Goal: Transaction & Acquisition: Purchase product/service

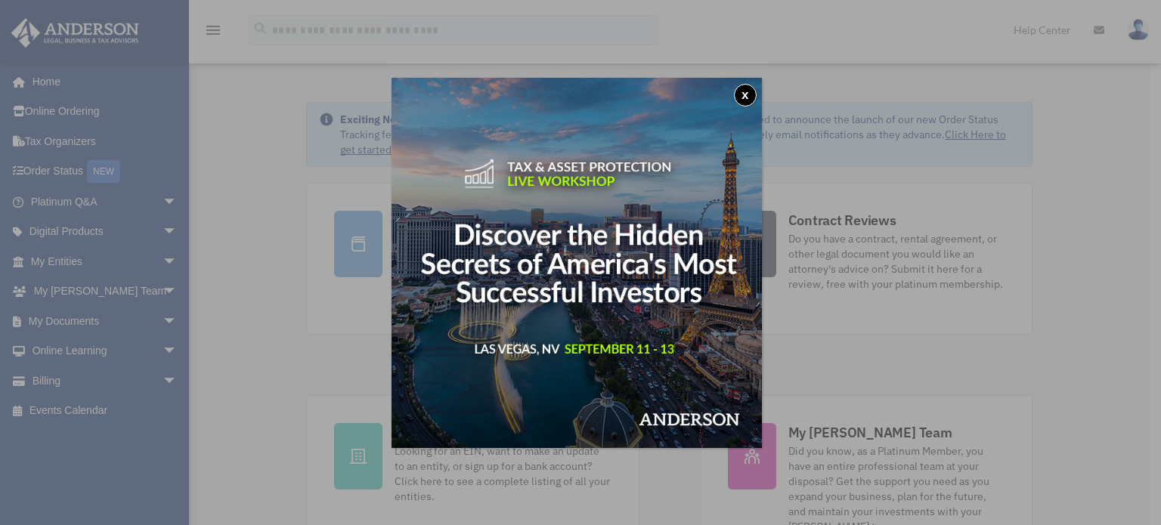
click at [753, 94] on button "x" at bounding box center [745, 95] width 23 height 23
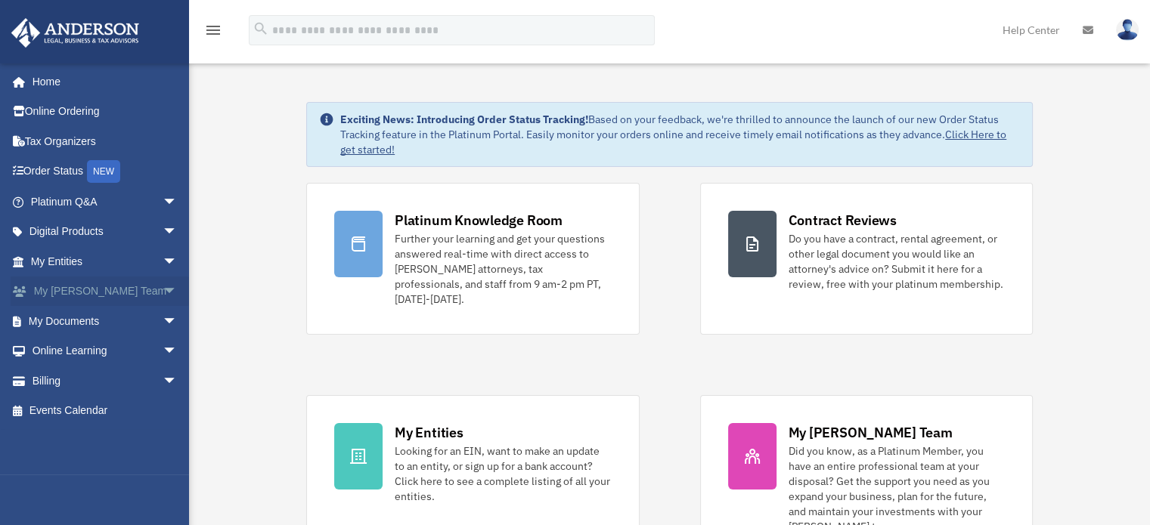
click at [162, 286] on span "arrow_drop_down" at bounding box center [177, 292] width 30 height 31
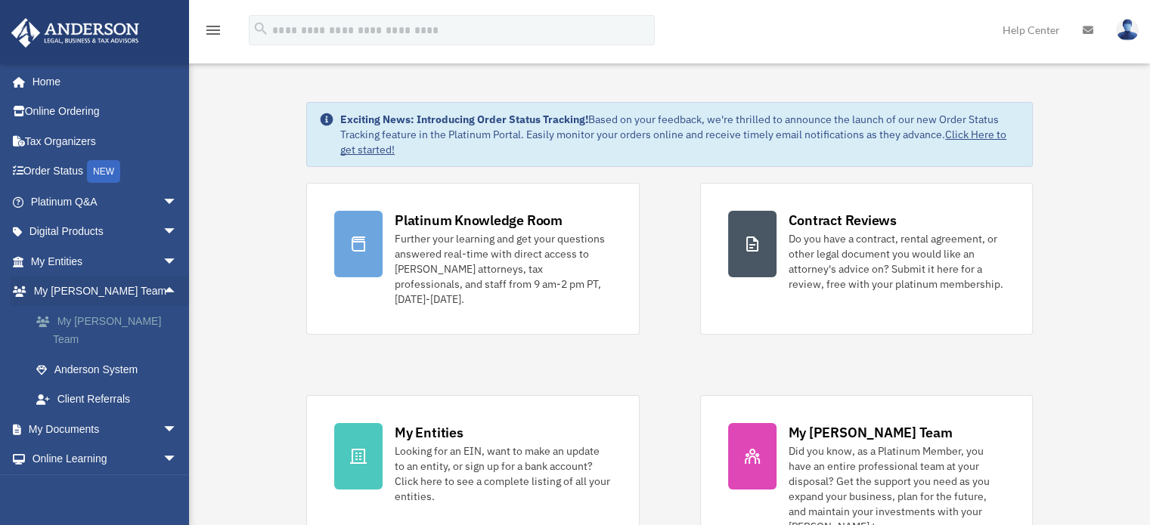
click at [90, 319] on link "My Anderson Team" at bounding box center [110, 330] width 179 height 48
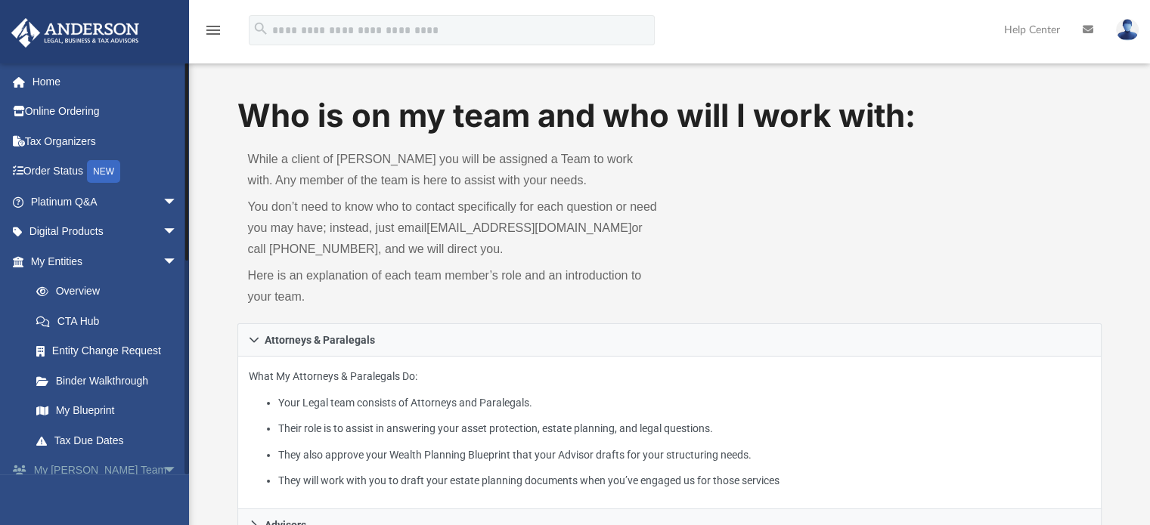
click at [162, 464] on span "arrow_drop_down" at bounding box center [177, 471] width 30 height 31
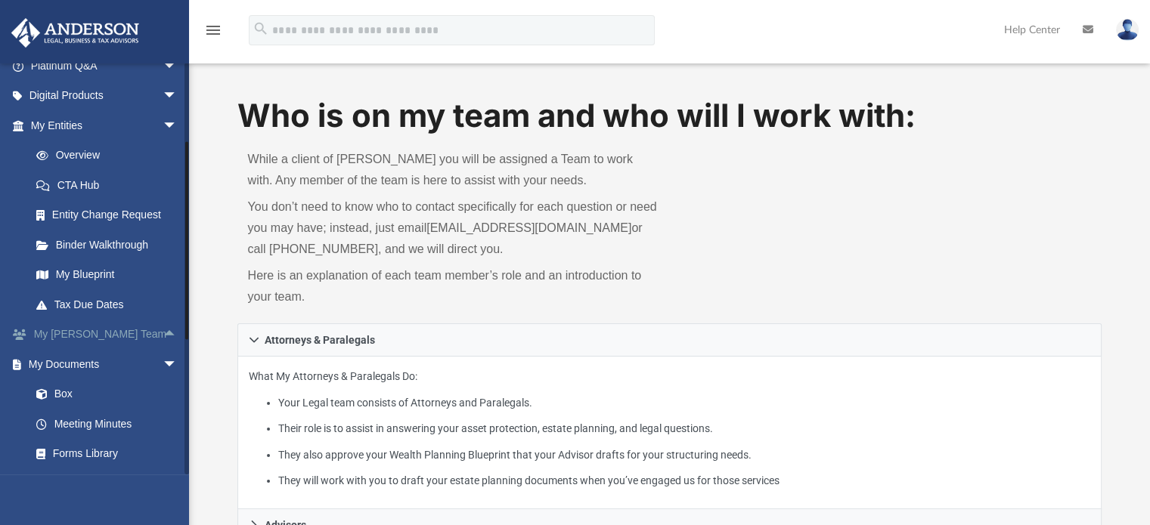
scroll to position [148, 0]
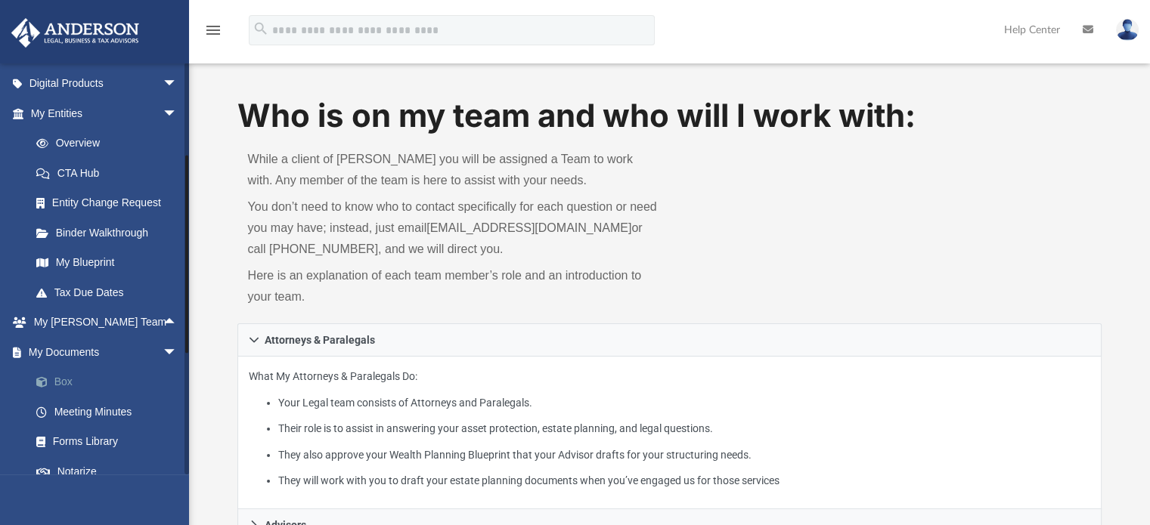
click at [63, 383] on link "Box" at bounding box center [110, 382] width 179 height 30
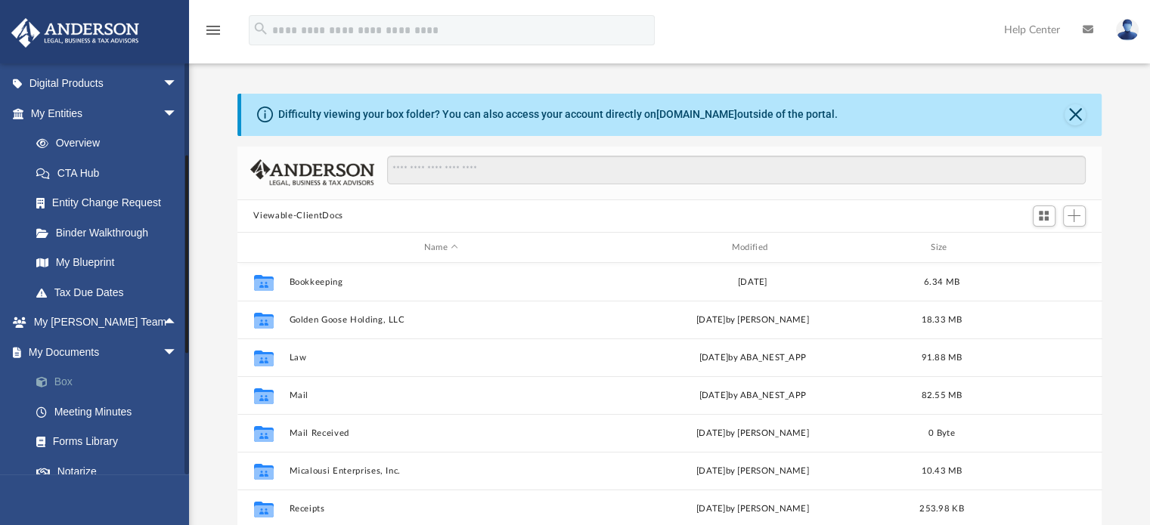
scroll to position [332, 853]
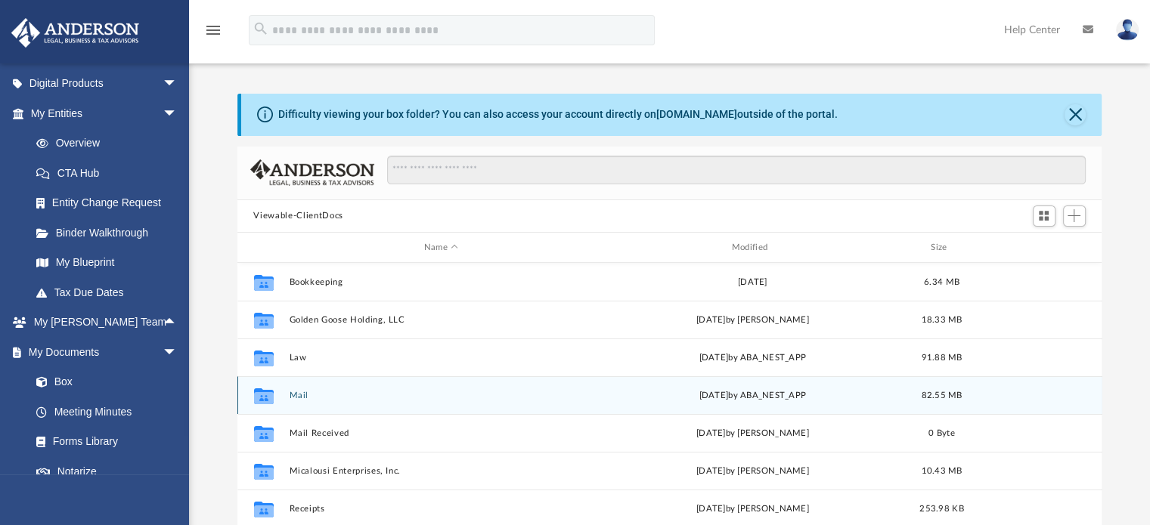
click at [302, 391] on button "Mail" at bounding box center [441, 396] width 305 height 10
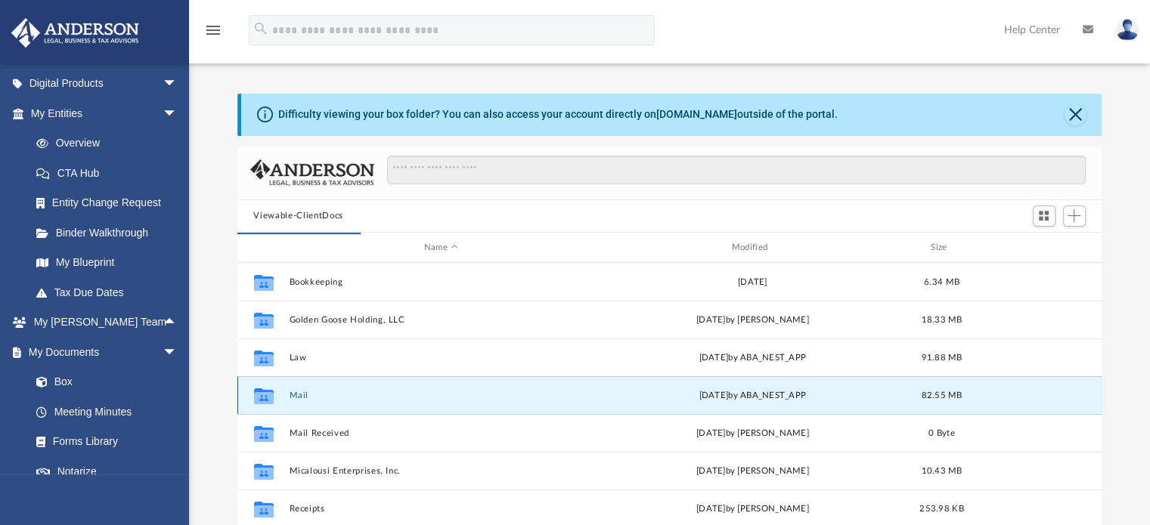
click at [297, 395] on button "Mail" at bounding box center [441, 396] width 305 height 10
click at [260, 395] on icon "grid" at bounding box center [263, 398] width 20 height 12
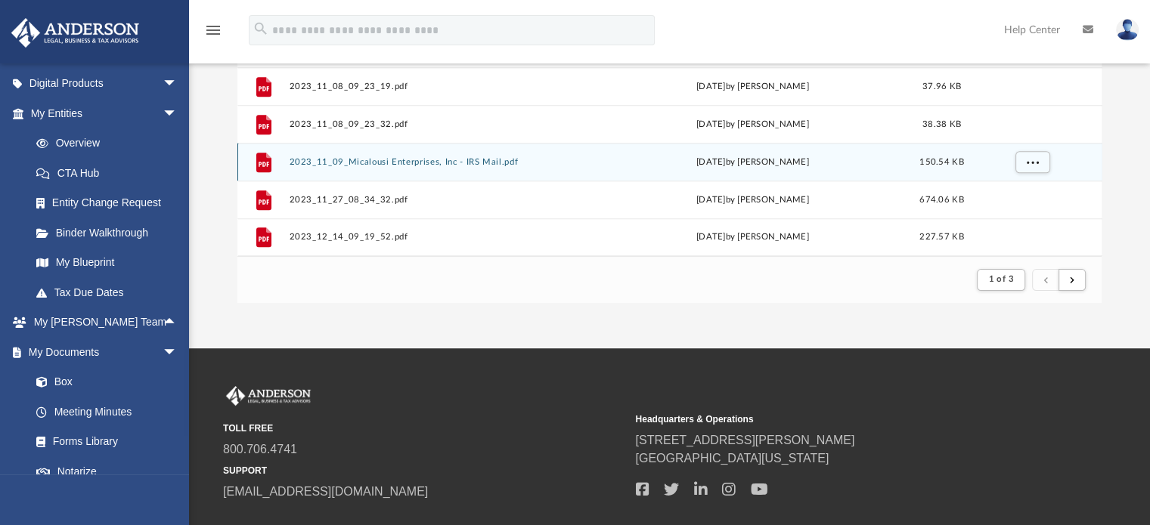
scroll to position [277, 0]
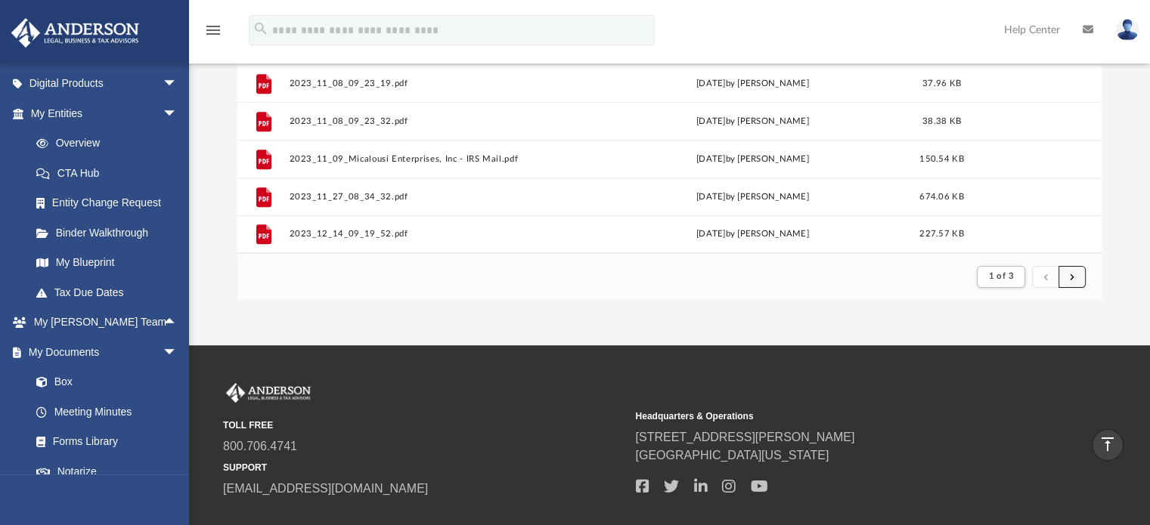
click at [1069, 277] on span "submit" at bounding box center [1071, 276] width 5 height 8
click at [1069, 275] on span "submit" at bounding box center [1071, 276] width 5 height 8
click at [1045, 274] on span "submit" at bounding box center [1045, 276] width 5 height 8
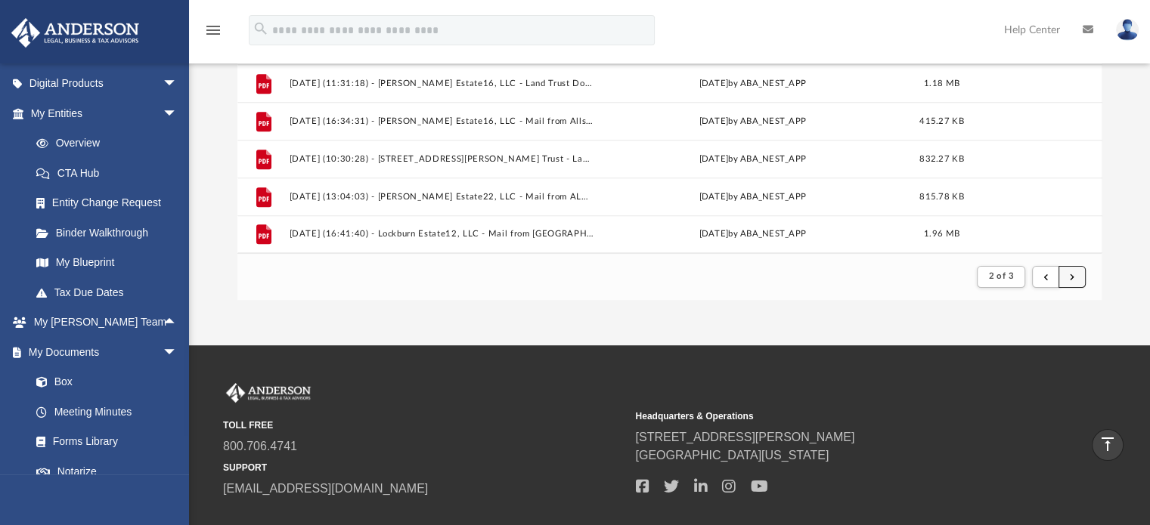
click at [1069, 272] on span "submit" at bounding box center [1071, 276] width 5 height 8
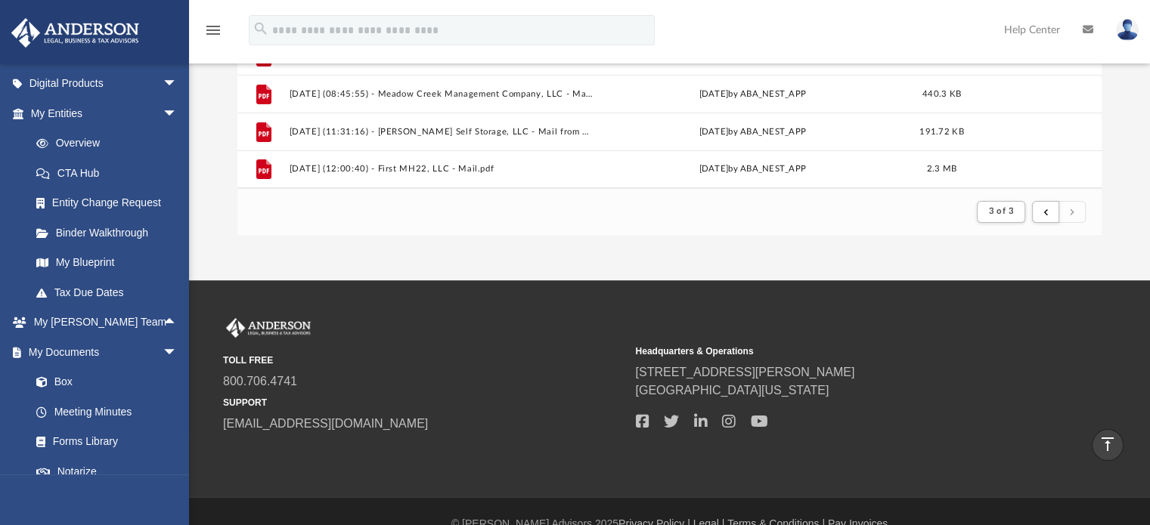
scroll to position [344, 0]
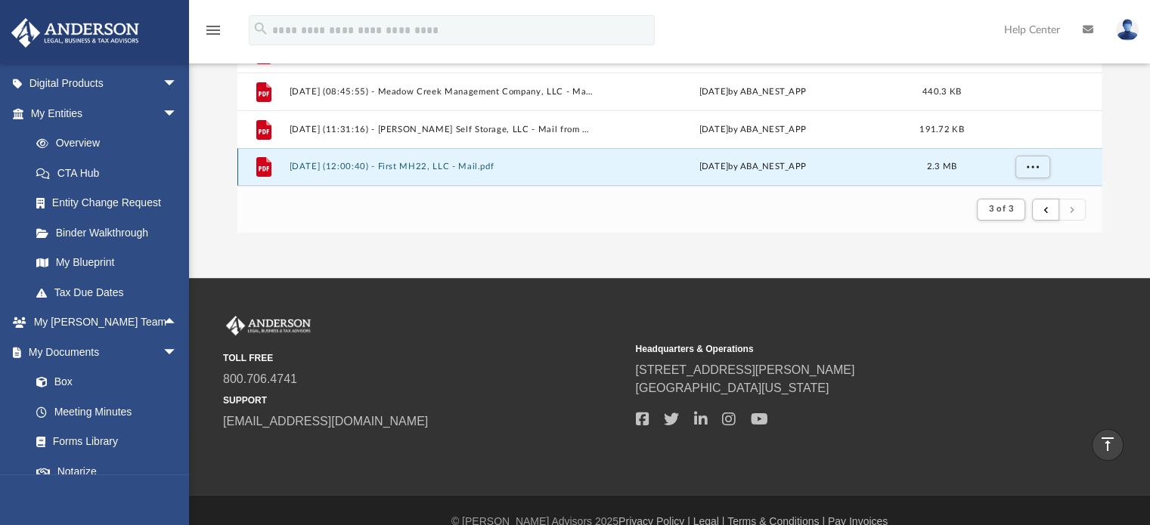
click at [427, 166] on button "2025.09.02 (12:00:40) - First MH22, LLC - Mail.pdf" at bounding box center [441, 167] width 305 height 10
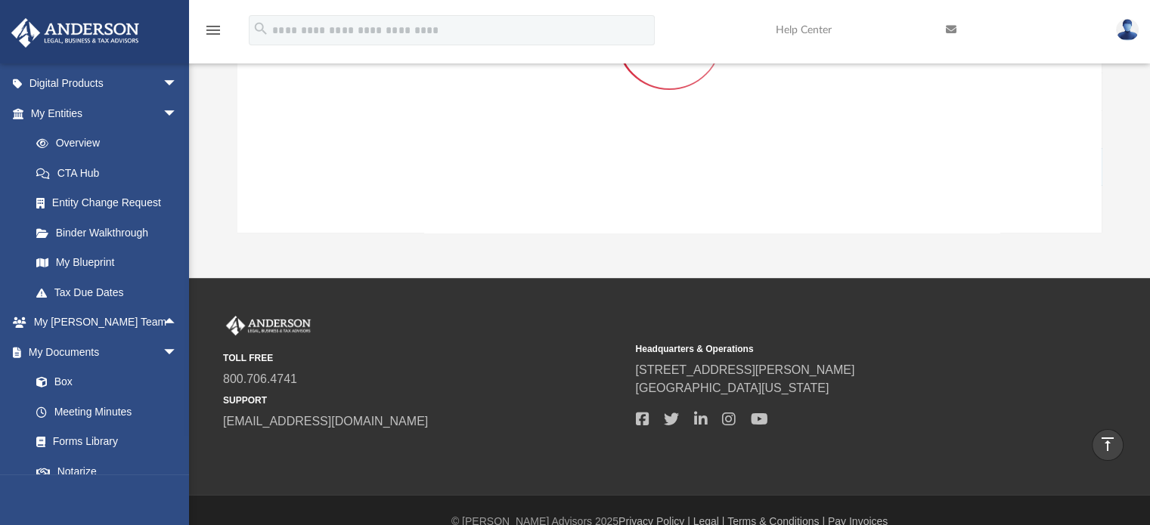
scroll to position [146, 0]
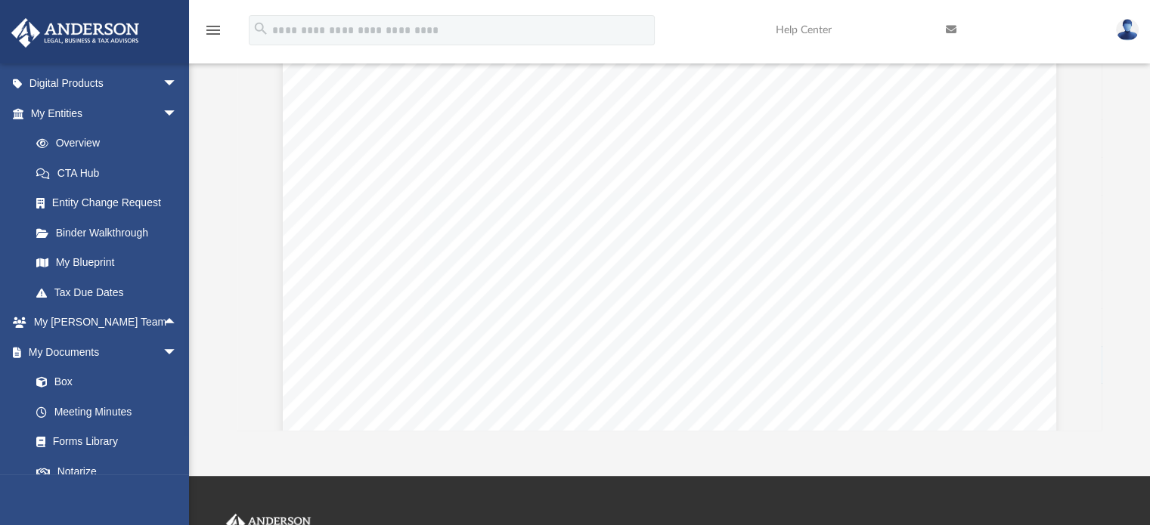
click at [427, 166] on div "Page 1" at bounding box center [669, 269] width 773 height 993
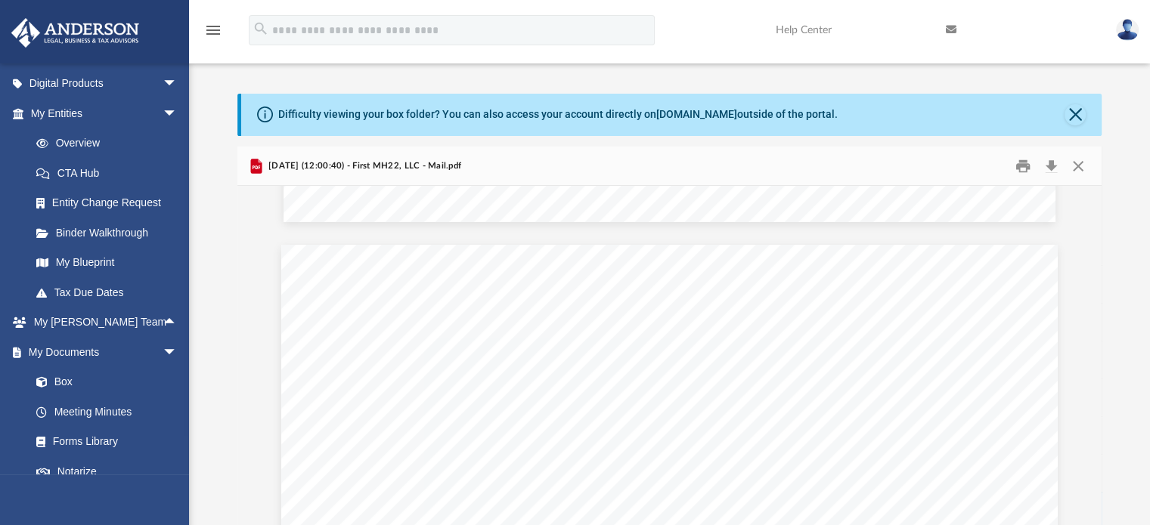
scroll to position [7068, 0]
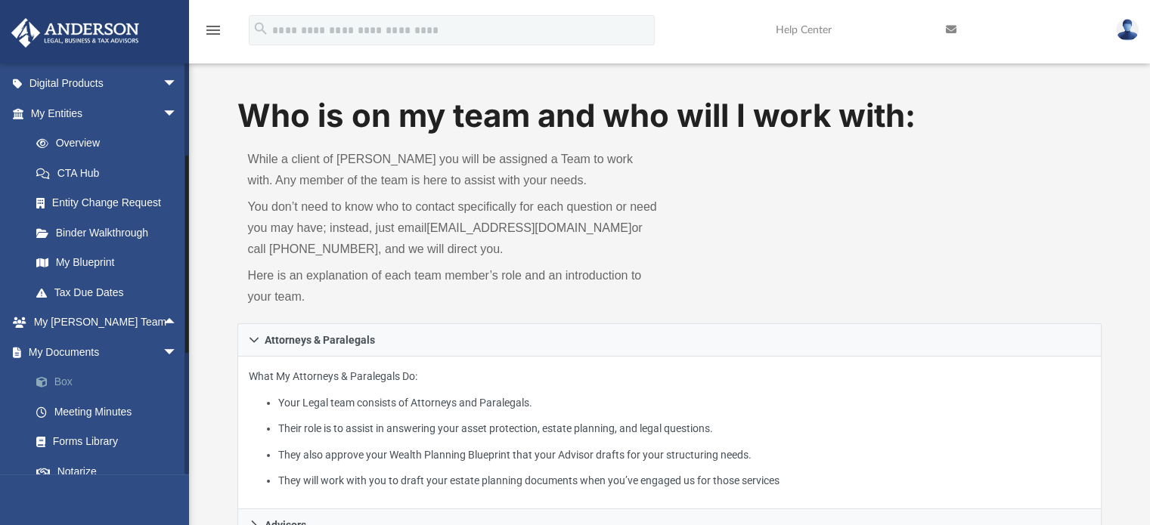
click at [60, 379] on link "Box" at bounding box center [110, 382] width 179 height 30
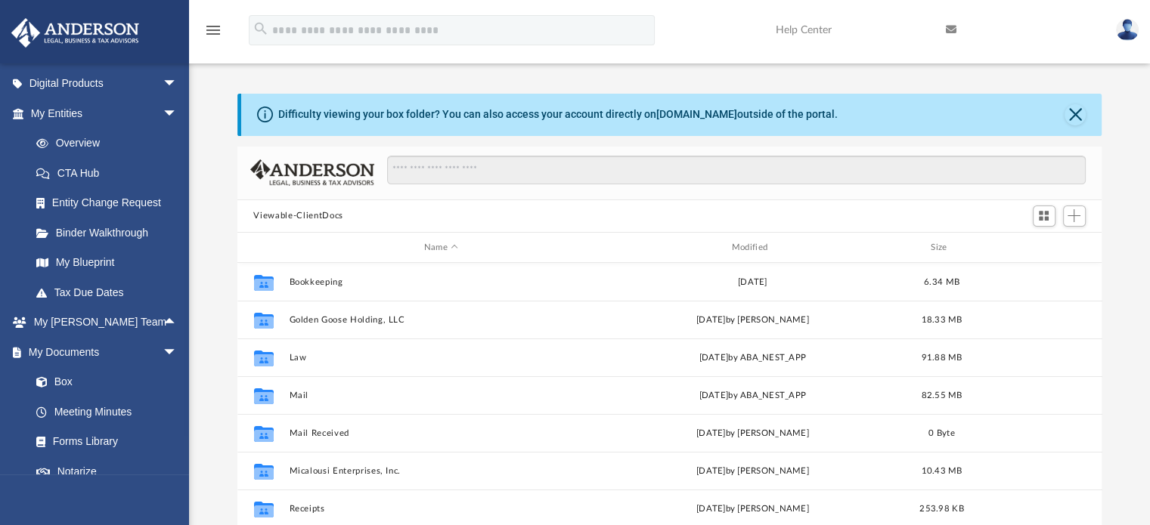
scroll to position [332, 853]
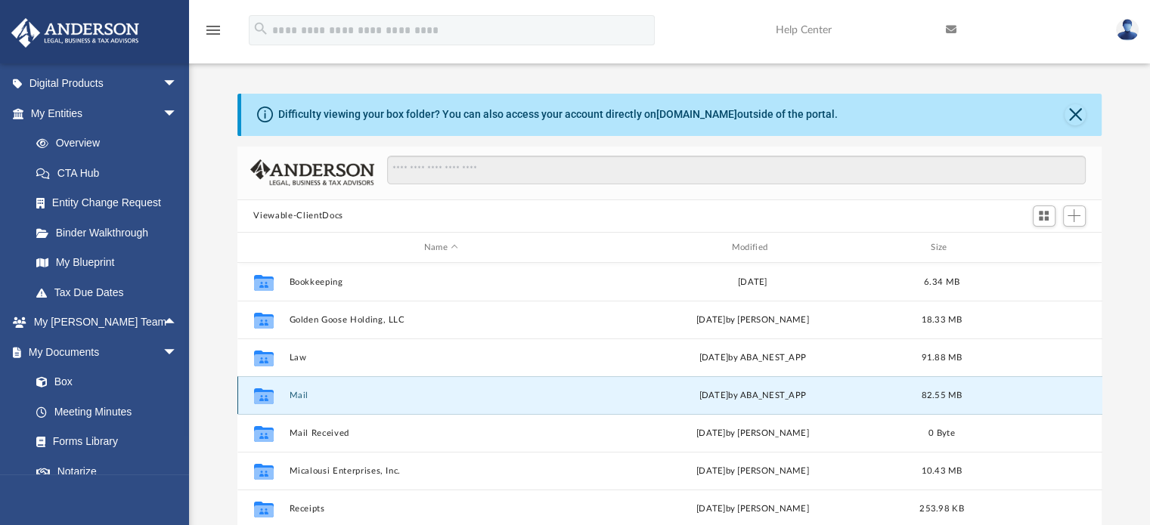
click at [299, 393] on button "Mail" at bounding box center [441, 396] width 305 height 10
click at [265, 392] on icon "grid" at bounding box center [263, 398] width 20 height 12
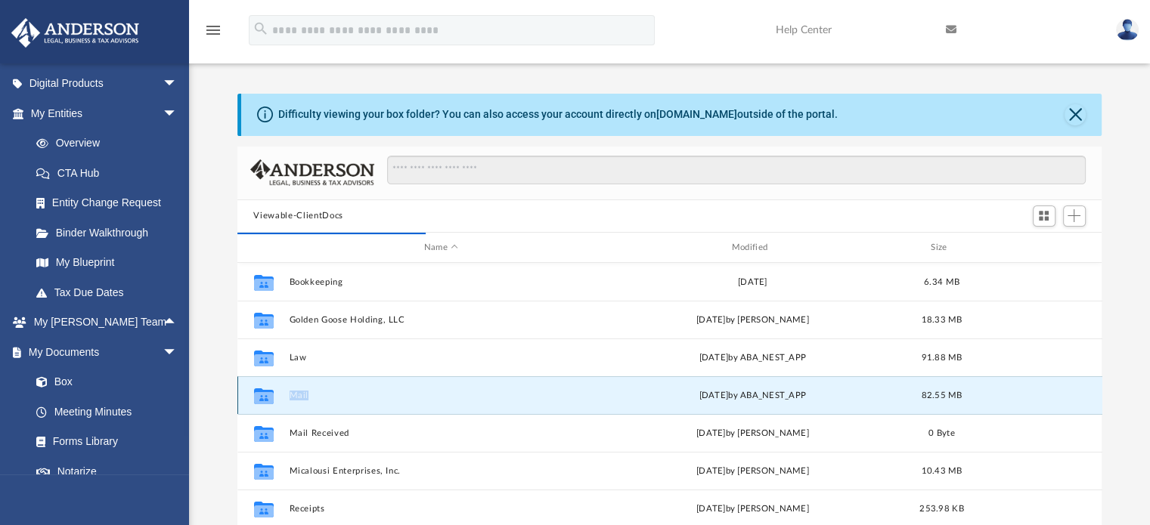
click at [265, 392] on icon "grid" at bounding box center [263, 398] width 20 height 12
click at [263, 392] on icon "grid" at bounding box center [263, 398] width 20 height 12
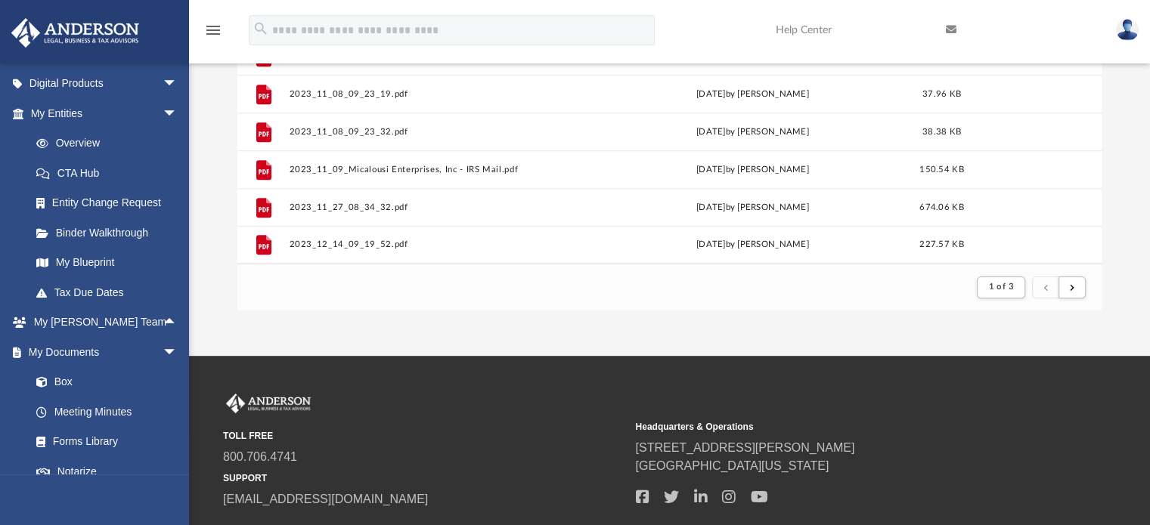
scroll to position [367, 0]
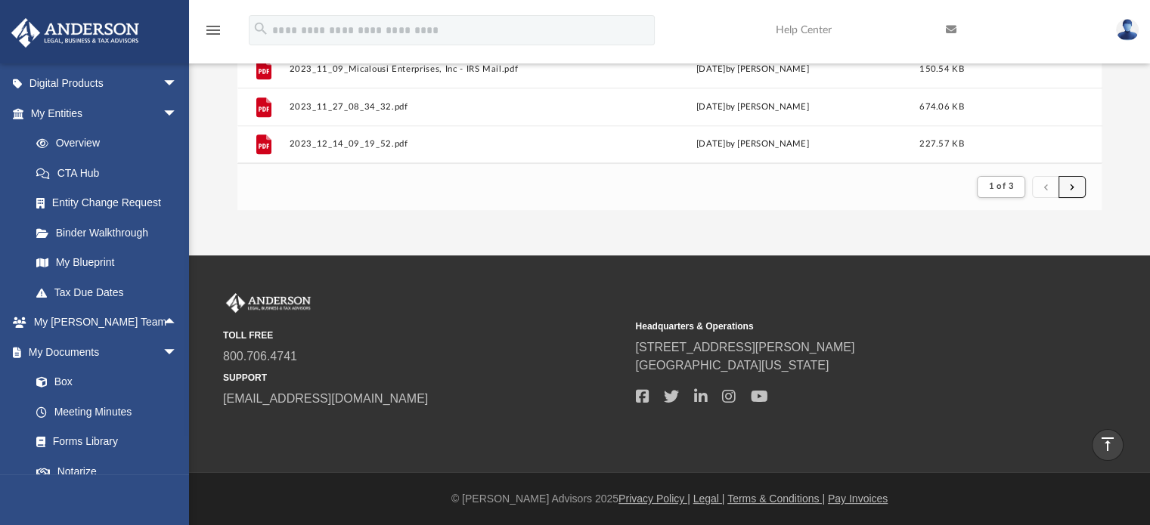
click at [1072, 187] on span "submit" at bounding box center [1071, 186] width 5 height 8
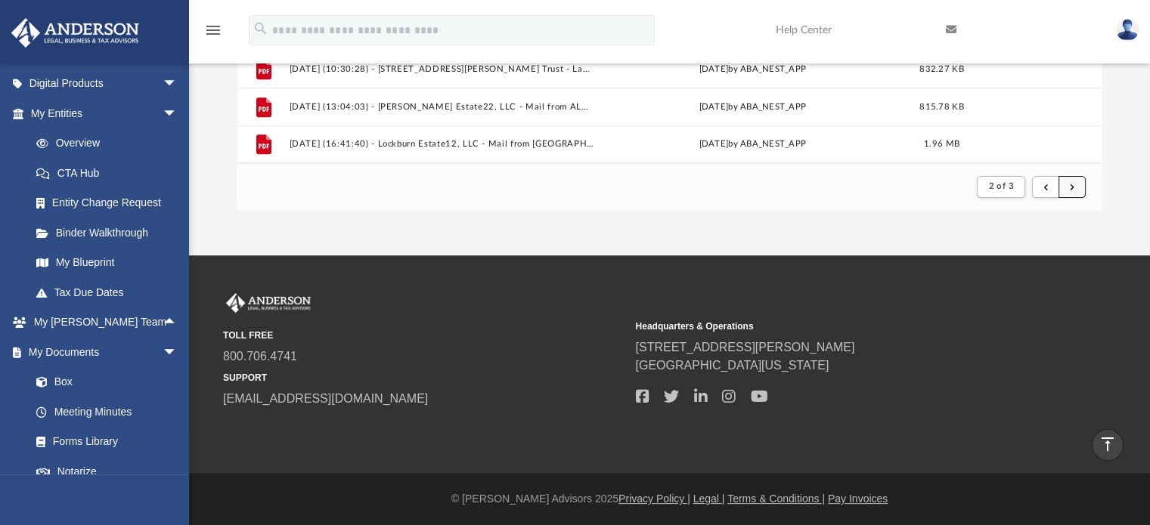
click at [1072, 187] on span "submit" at bounding box center [1071, 186] width 5 height 8
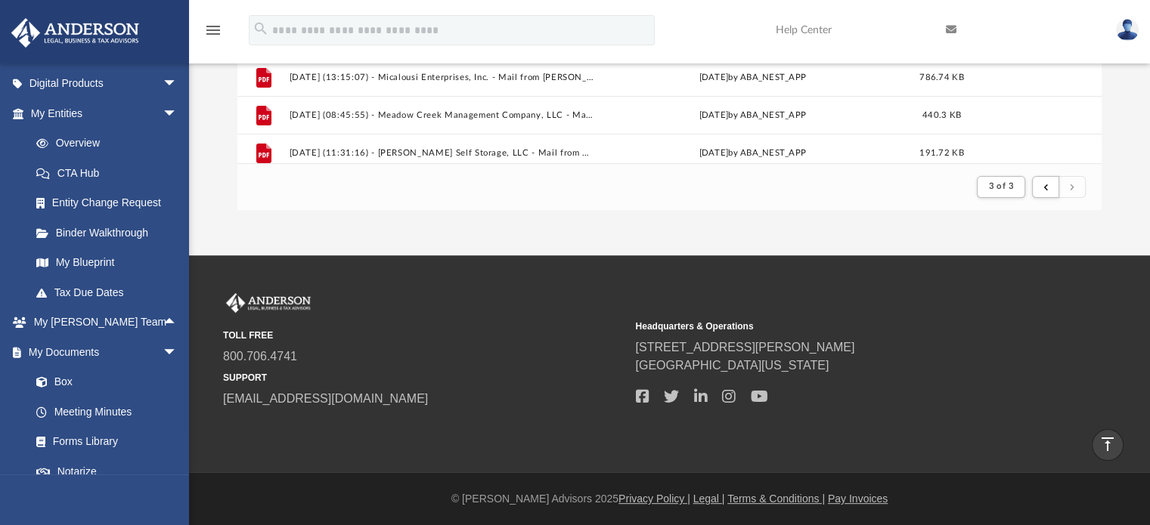
scroll to position [338, 0]
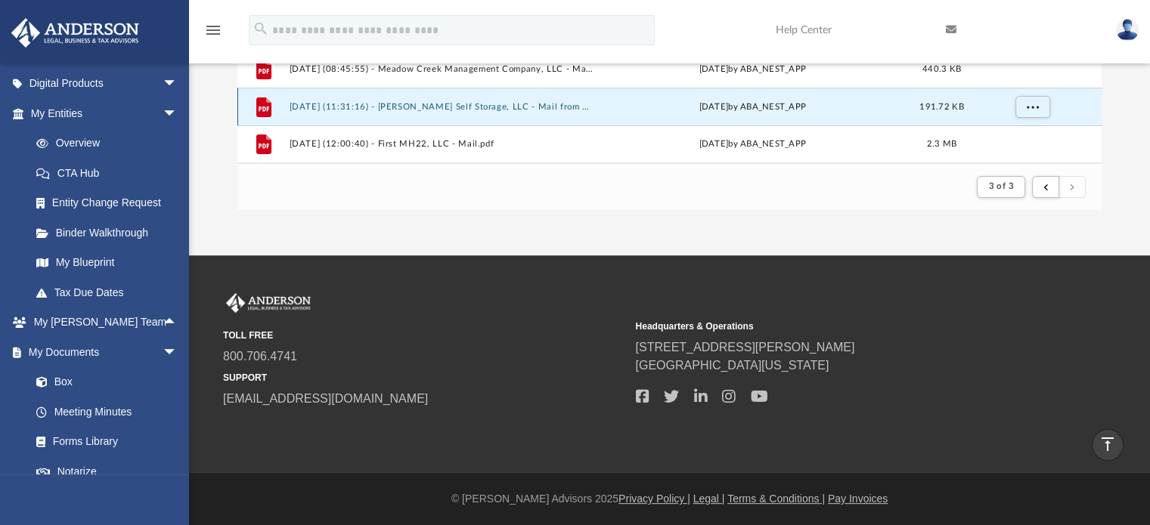
click at [515, 105] on button "2025.08.01 (11:31:16) - Greer Self Storage, LLC - Mail from Small Business Lend…" at bounding box center [441, 107] width 305 height 10
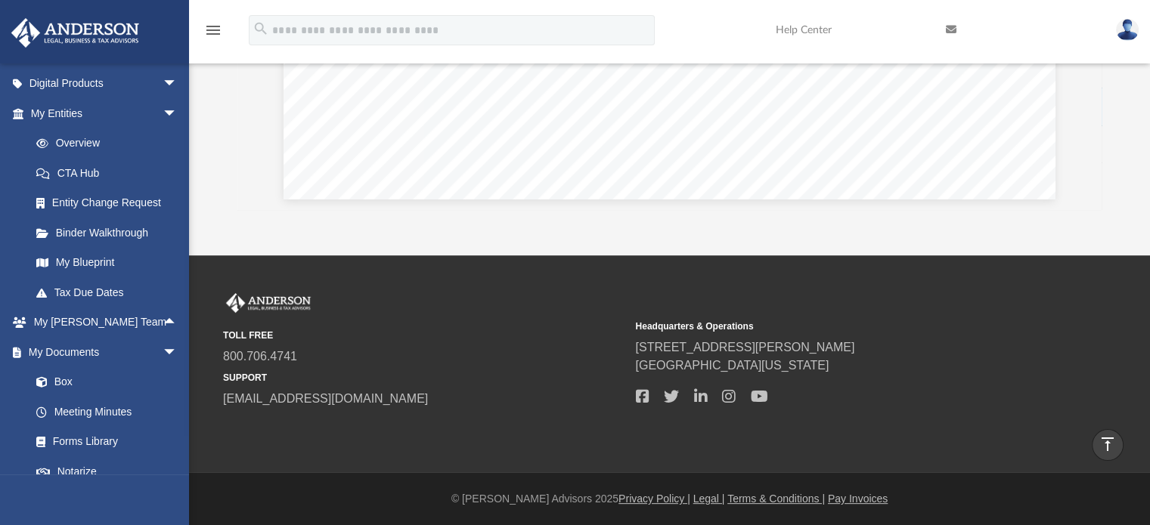
scroll to position [0, 0]
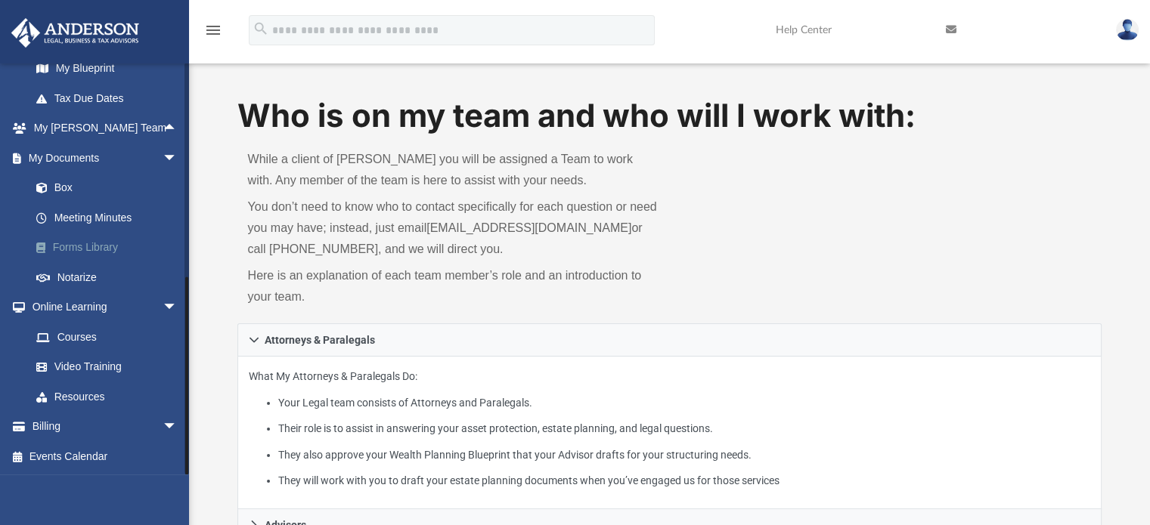
scroll to position [342, 0]
click at [162, 422] on span "arrow_drop_down" at bounding box center [177, 428] width 30 height 31
click at [88, 452] on link "$ Open Invoices" at bounding box center [110, 457] width 179 height 31
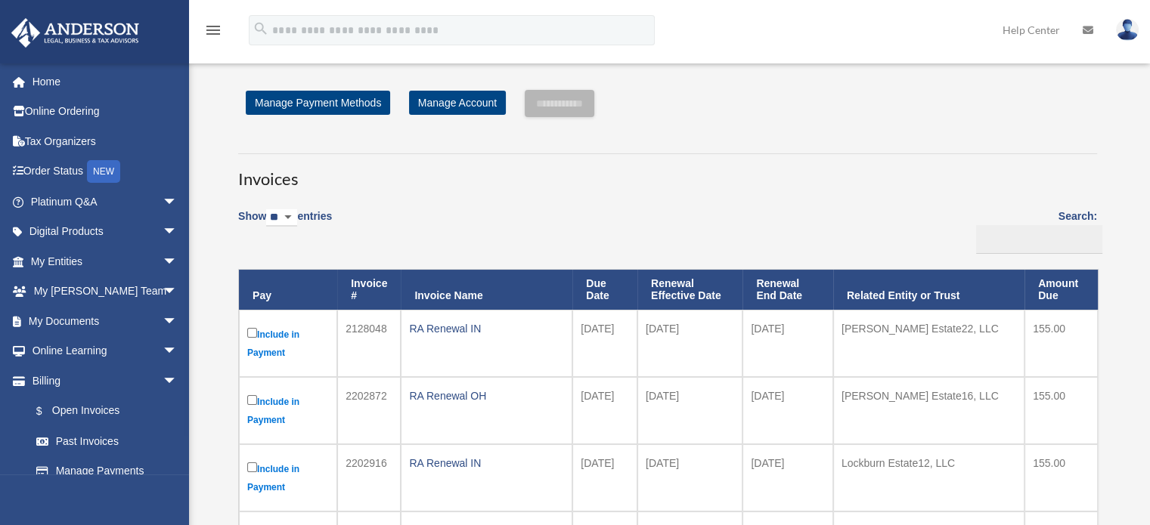
click at [88, 452] on link "Past Invoices" at bounding box center [107, 441] width 172 height 30
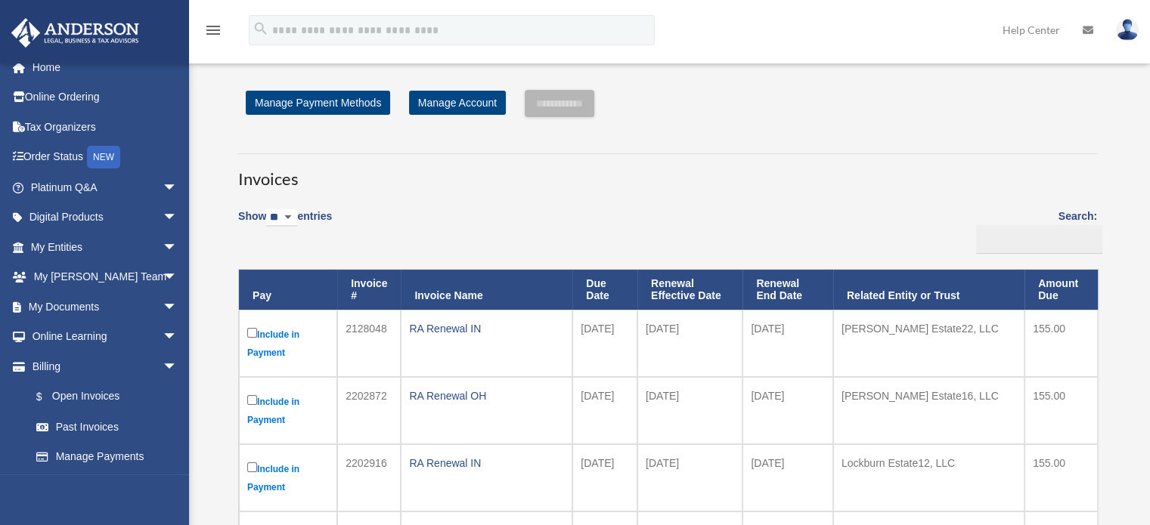
scroll to position [15, 0]
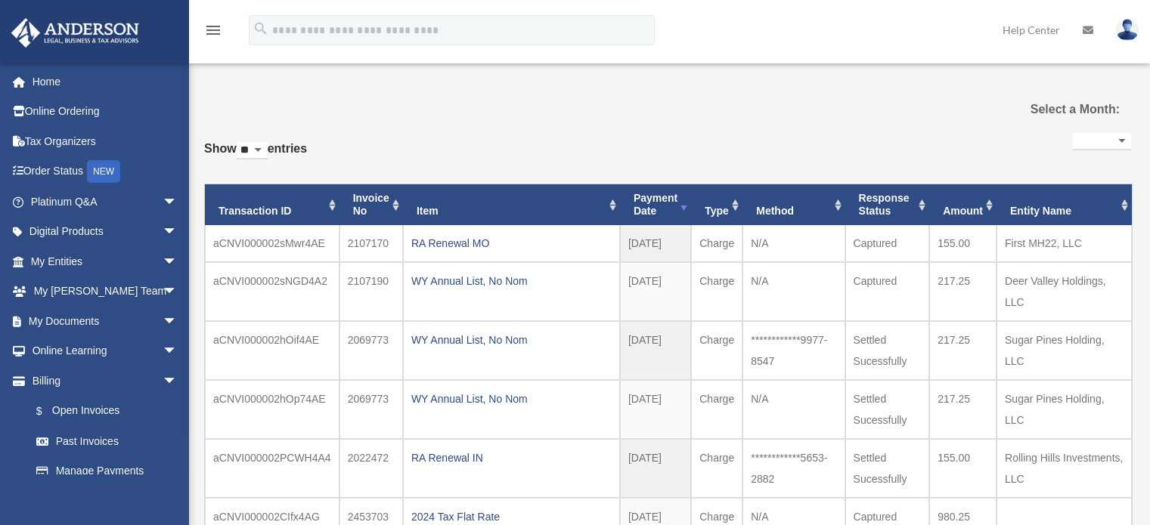
select select
click at [87, 407] on link "$ Open Invoices" at bounding box center [110, 411] width 179 height 31
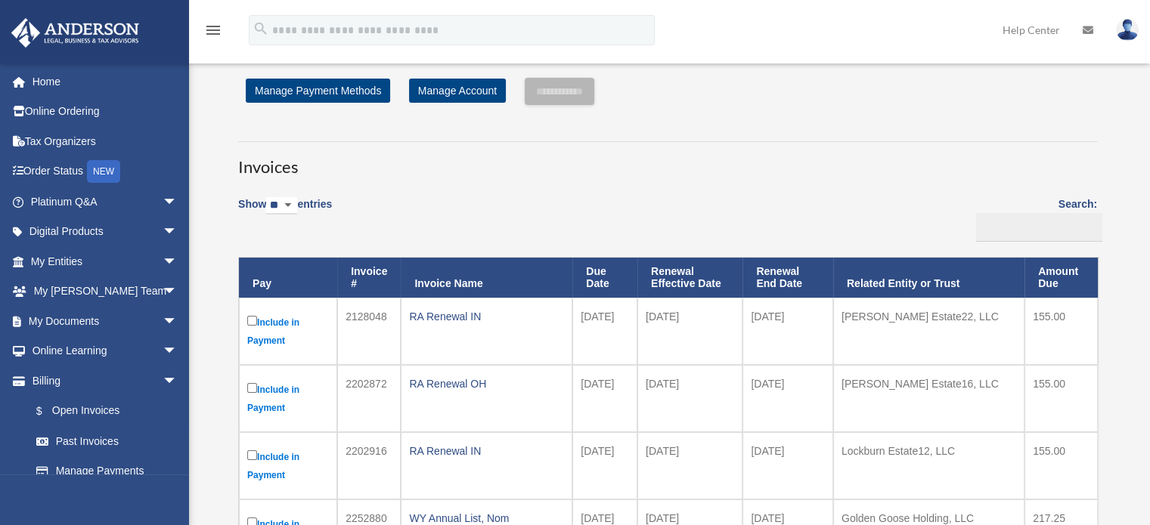
scroll to position [11, 0]
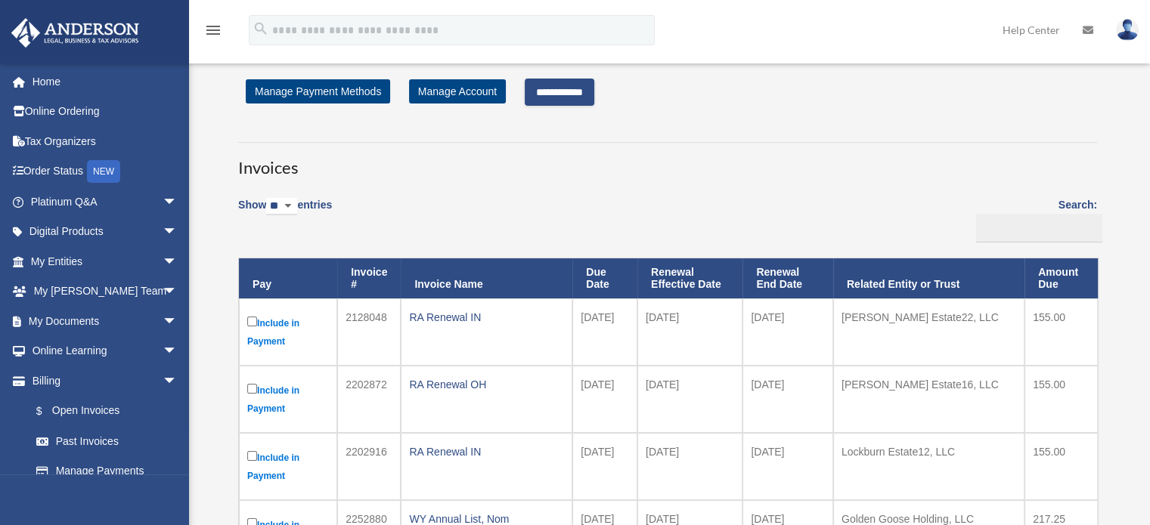
click at [574, 90] on input "**********" at bounding box center [560, 92] width 70 height 27
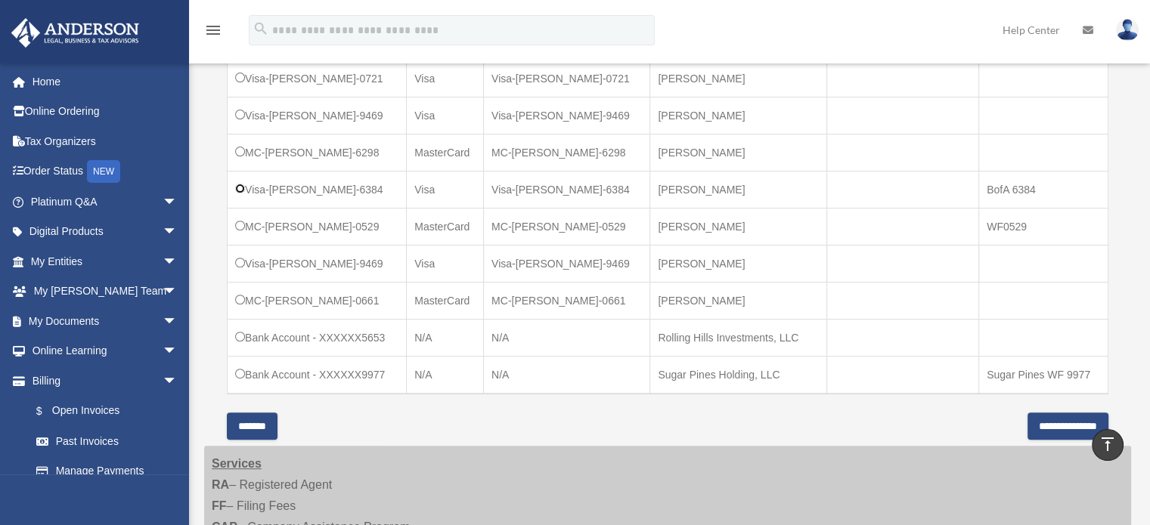
scroll to position [522, 0]
click at [1027, 415] on input "**********" at bounding box center [1067, 423] width 81 height 27
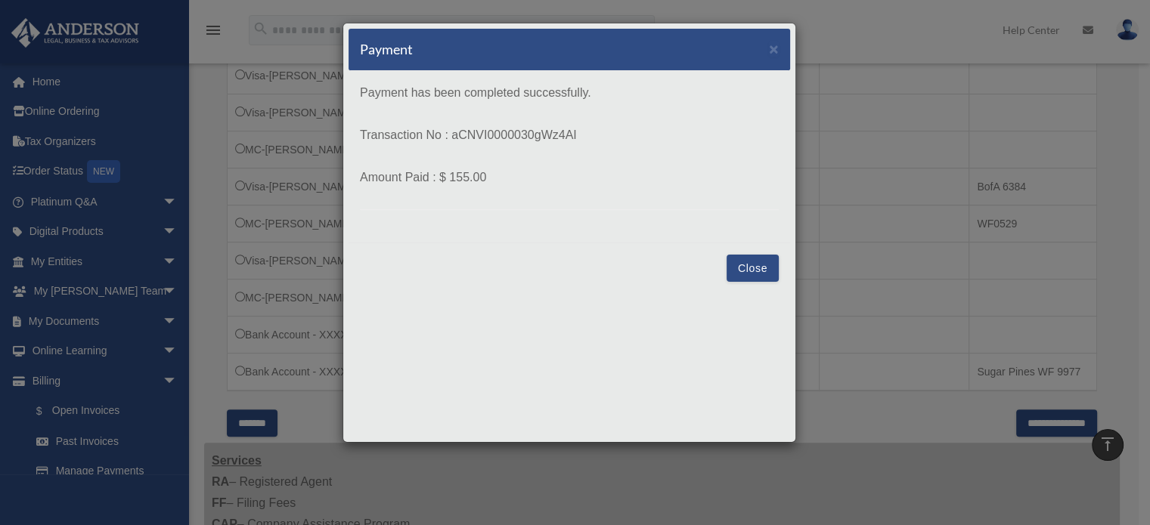
click at [752, 263] on button "Close" at bounding box center [752, 268] width 52 height 27
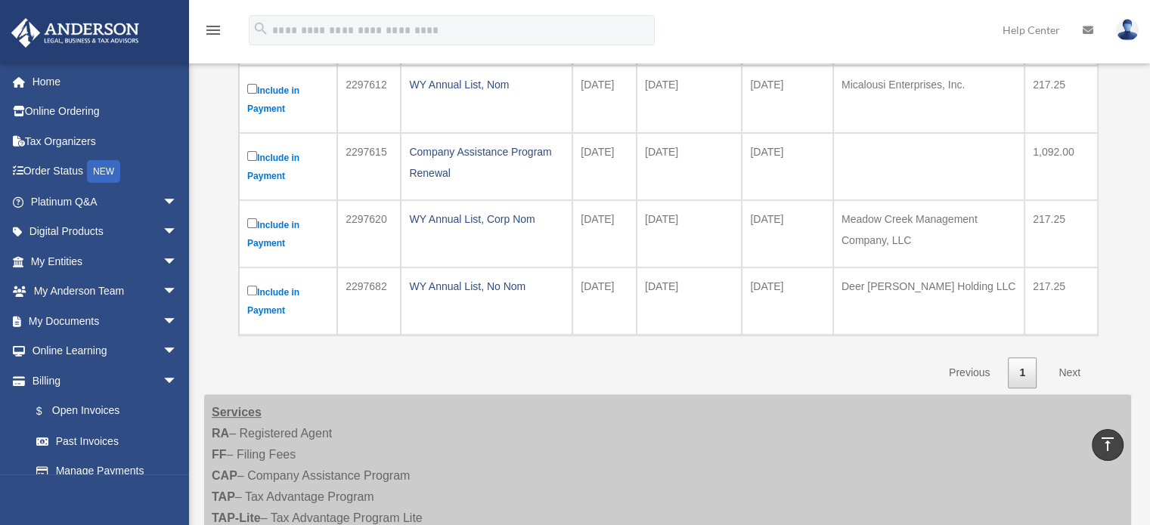
scroll to position [561, 0]
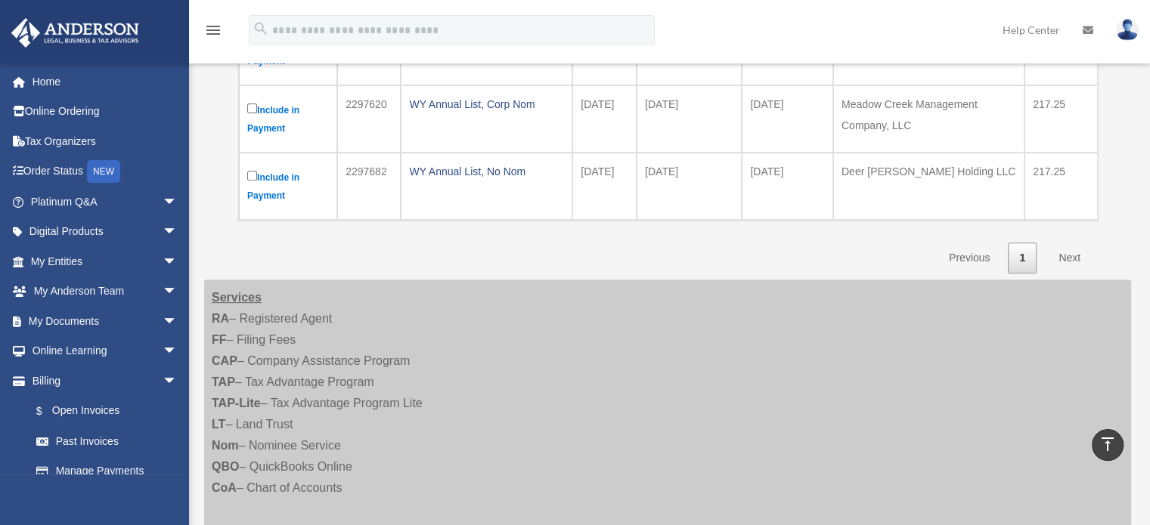
click at [1128, 36] on img at bounding box center [1127, 30] width 23 height 22
click at [846, 128] on link "Logout" at bounding box center [881, 131] width 151 height 31
